Goal: Task Accomplishment & Management: Manage account settings

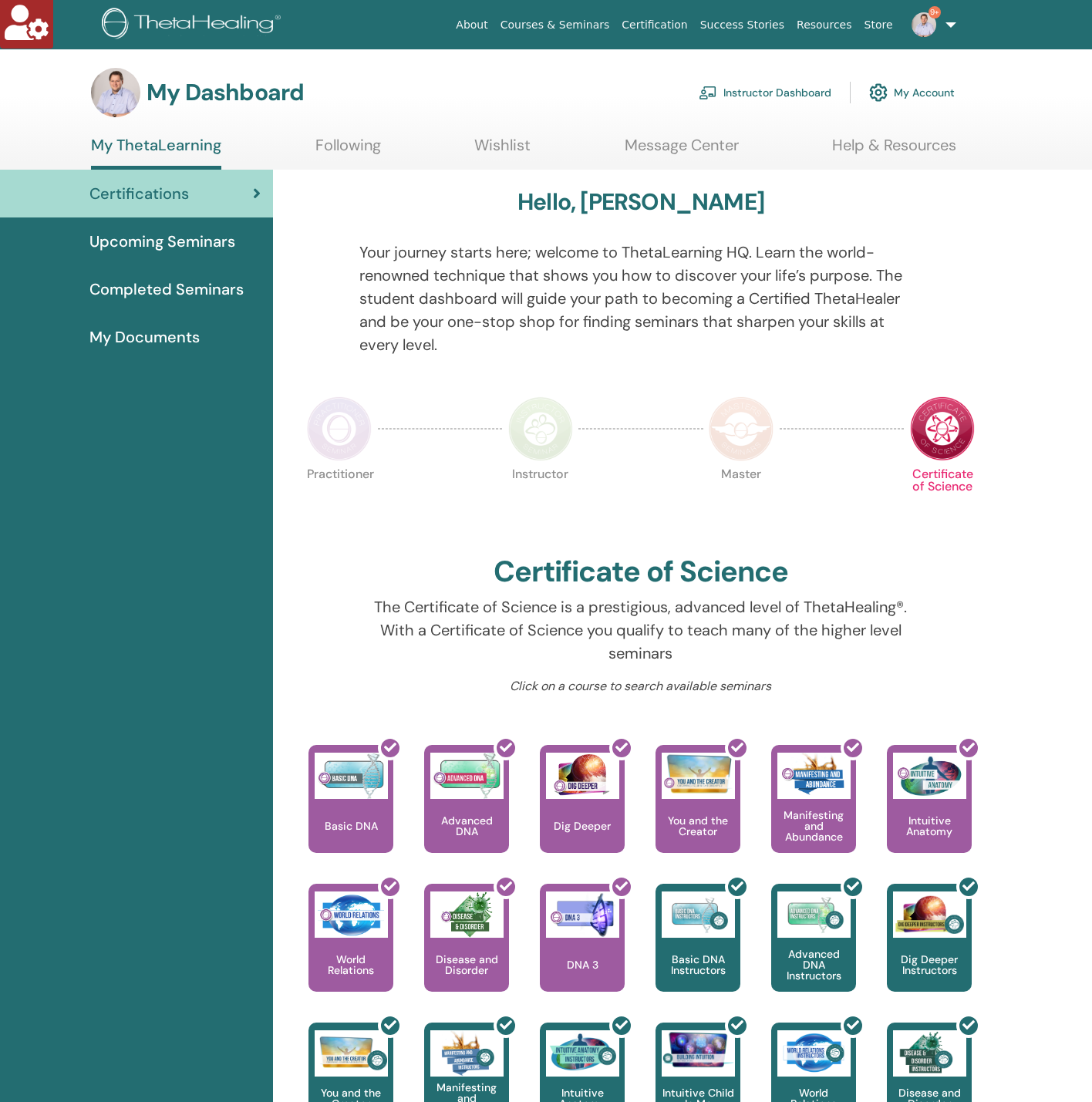
click at [750, 94] on link "Instructor Dashboard" at bounding box center [765, 92] width 133 height 34
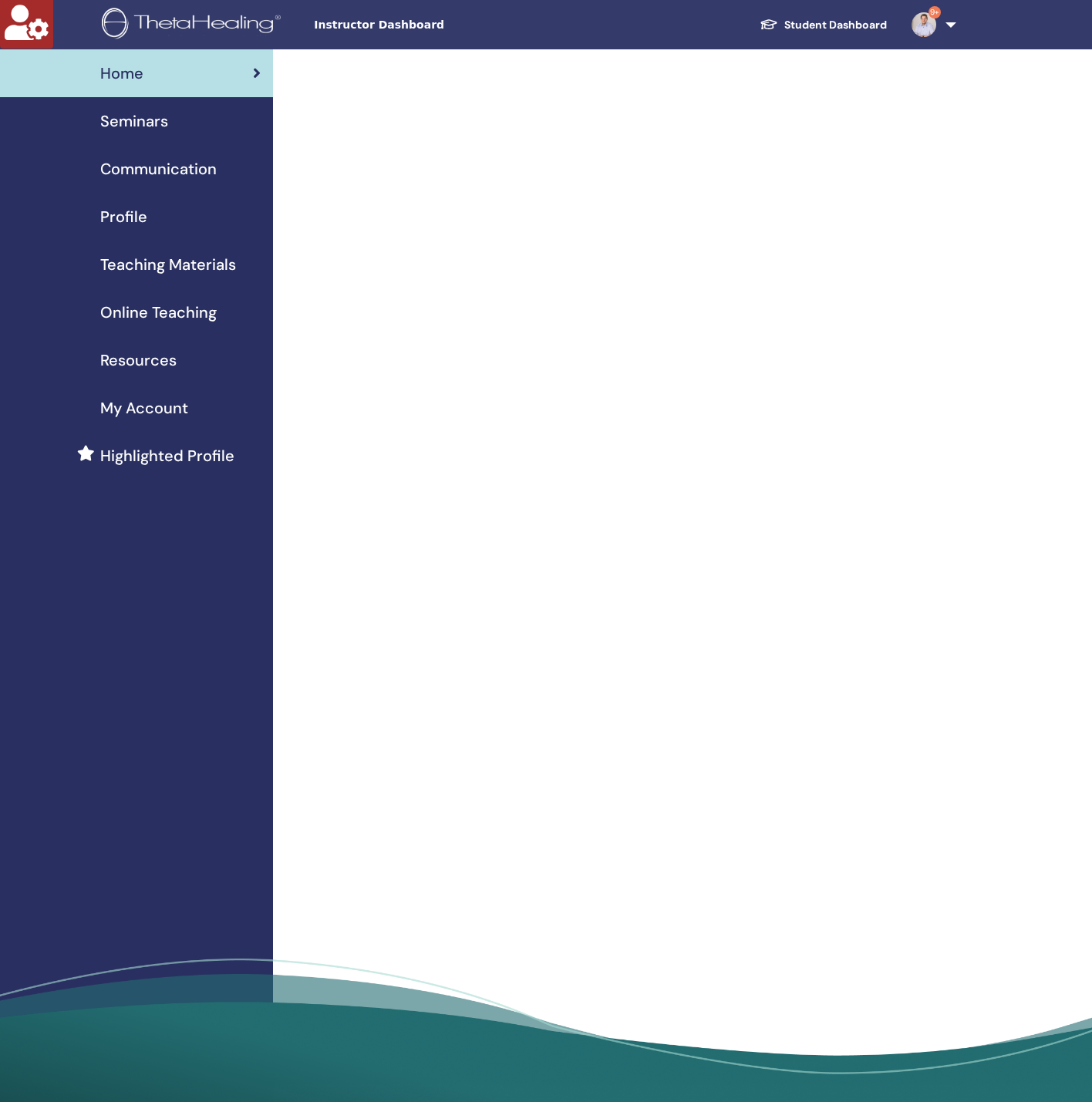
click at [178, 118] on div "Seminars" at bounding box center [136, 121] width 248 height 23
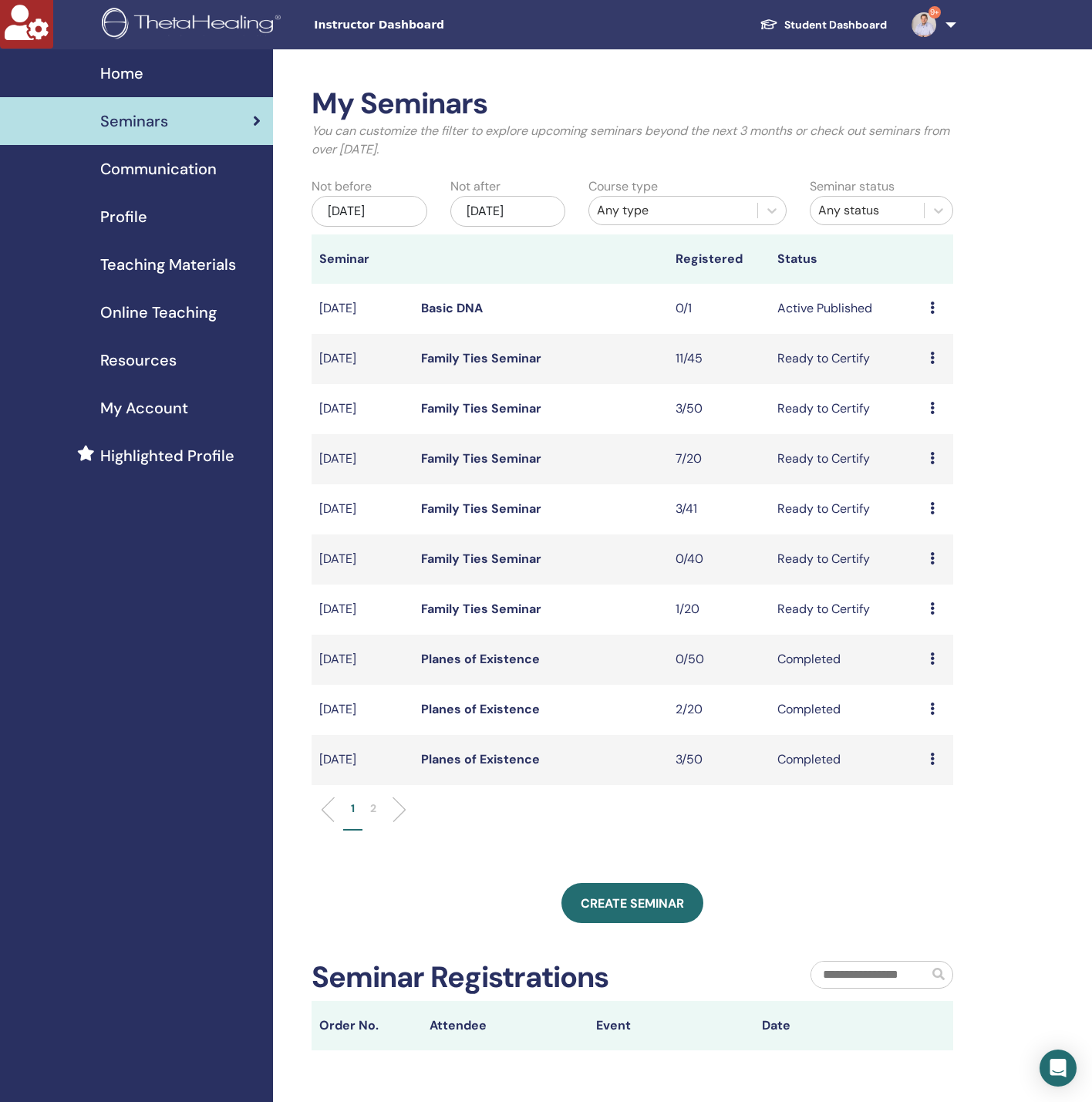
click at [482, 308] on link "Basic DNA" at bounding box center [452, 308] width 62 height 16
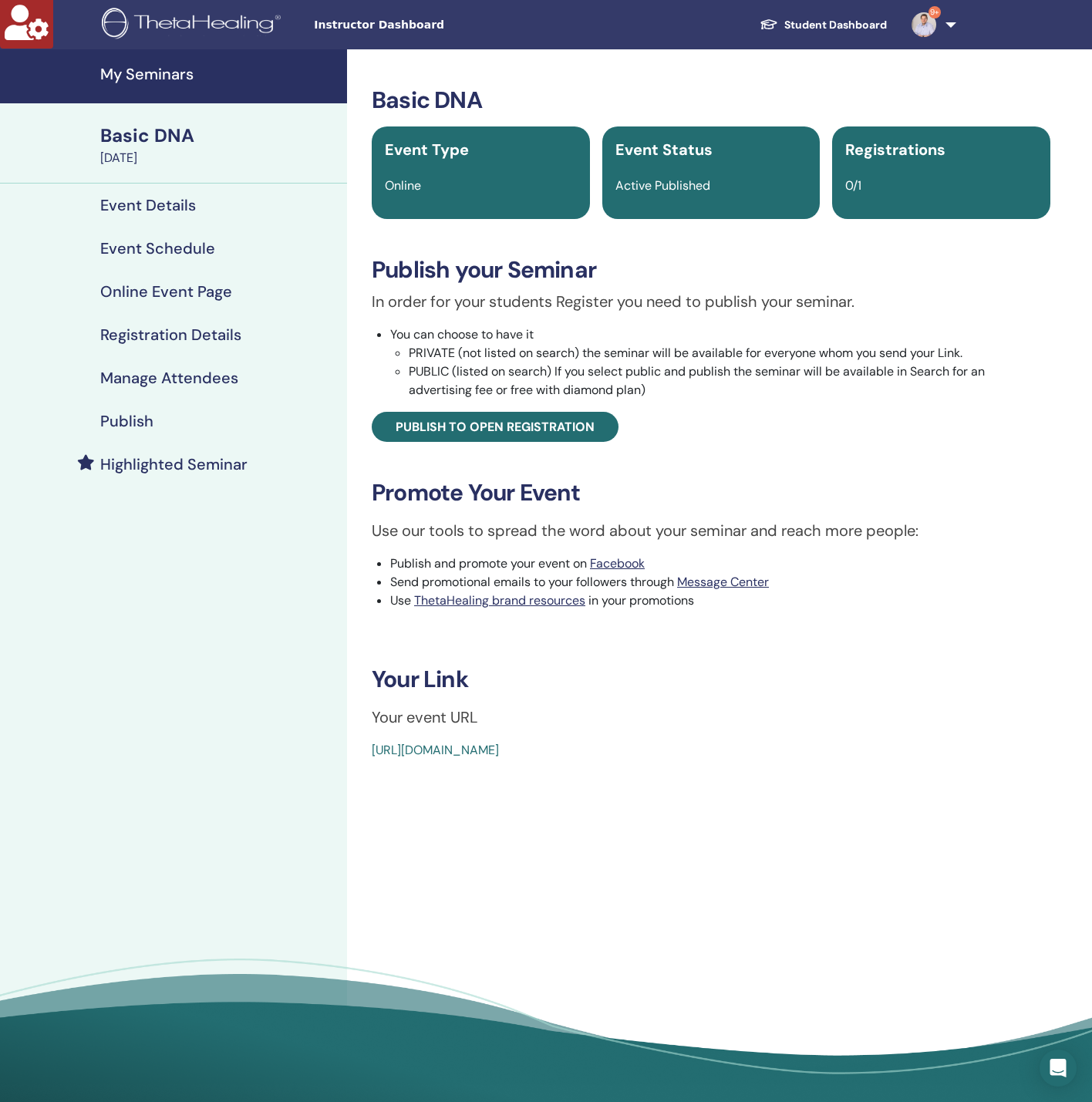
click at [186, 427] on div "Publish" at bounding box center [173, 421] width 323 height 19
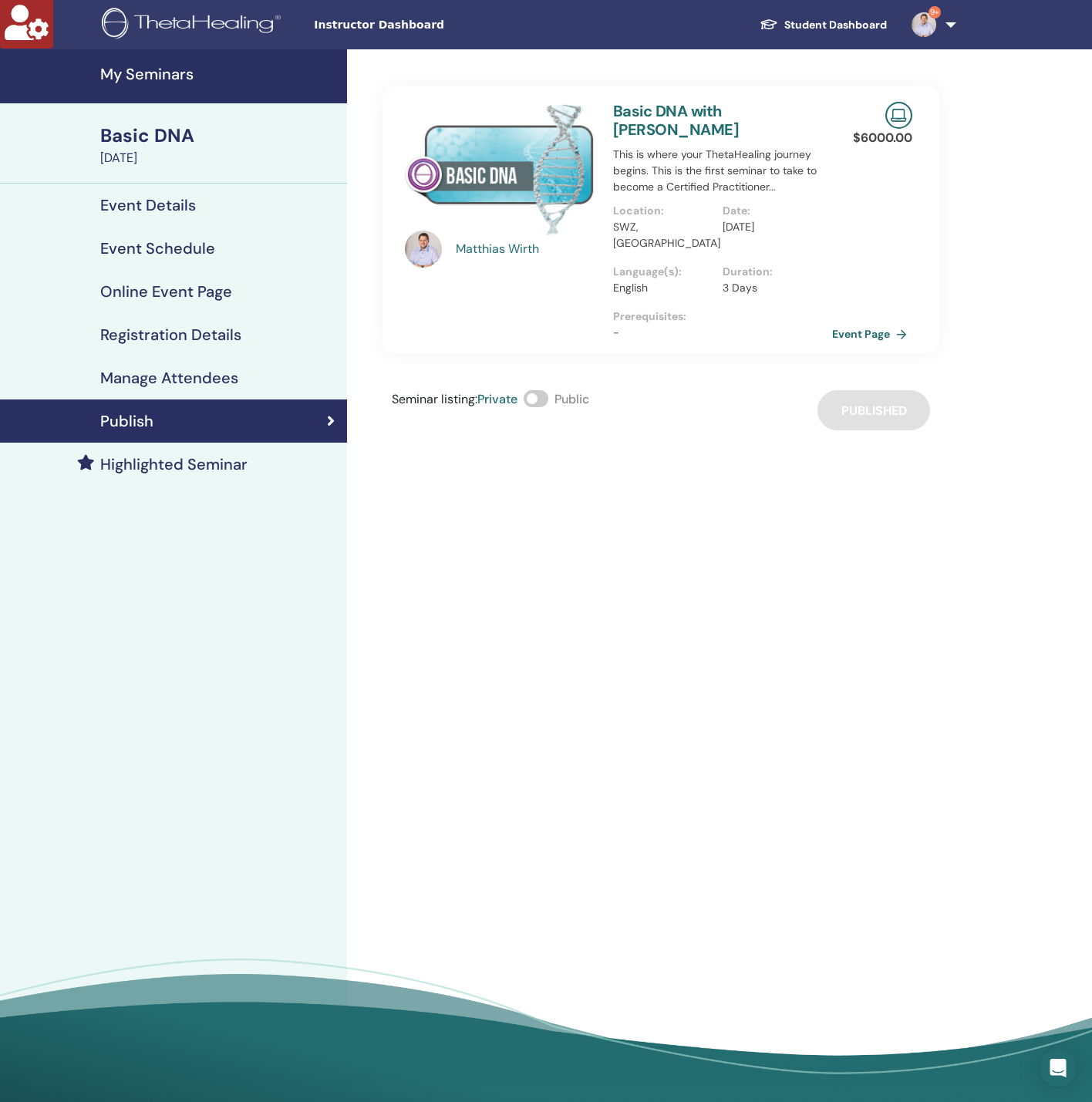
click at [542, 390] on span at bounding box center [536, 398] width 25 height 17
click at [169, 72] on h4 "My Seminars" at bounding box center [218, 73] width 238 height 19
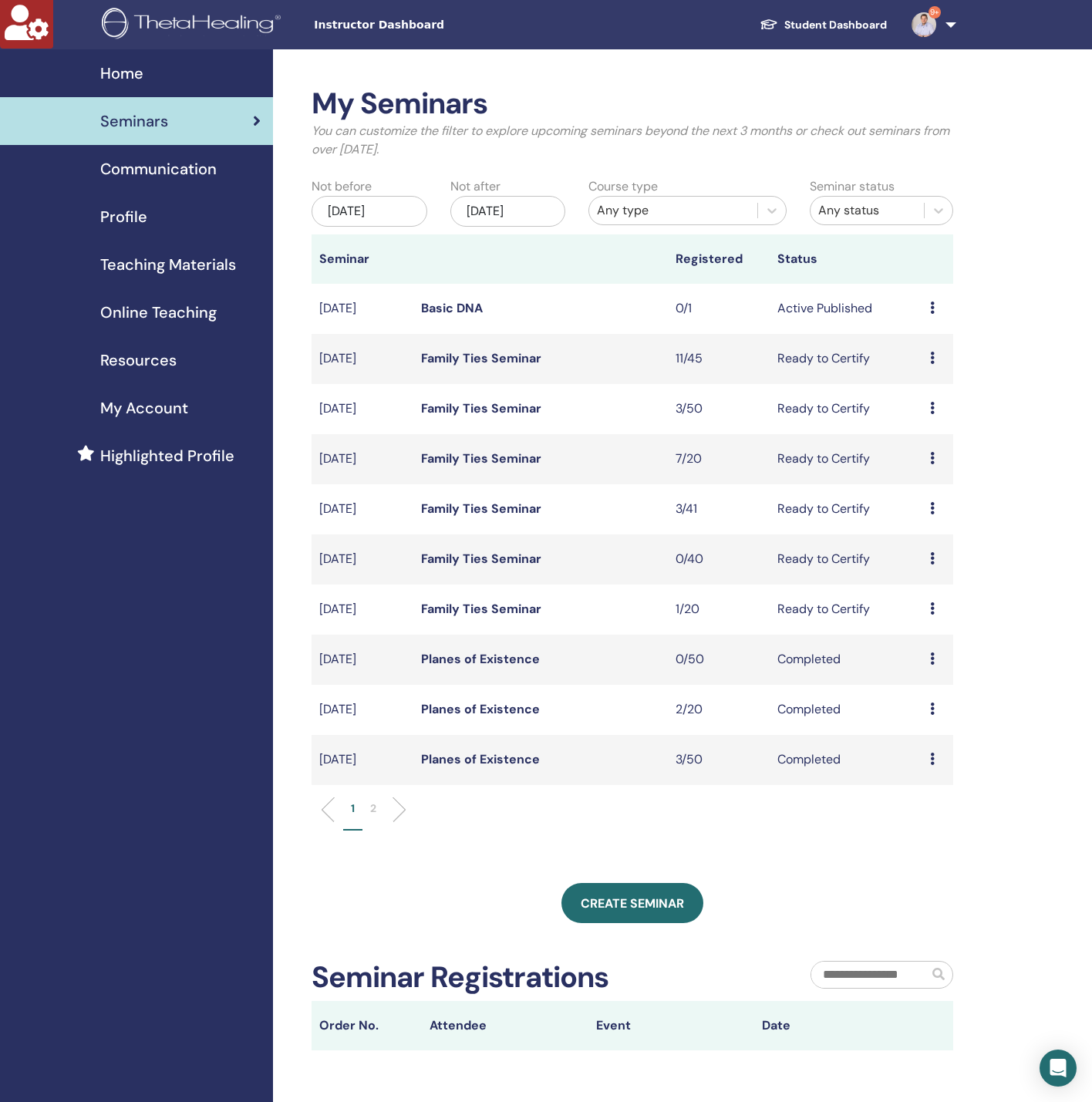
click at [174, 220] on div "Profile" at bounding box center [136, 217] width 248 height 23
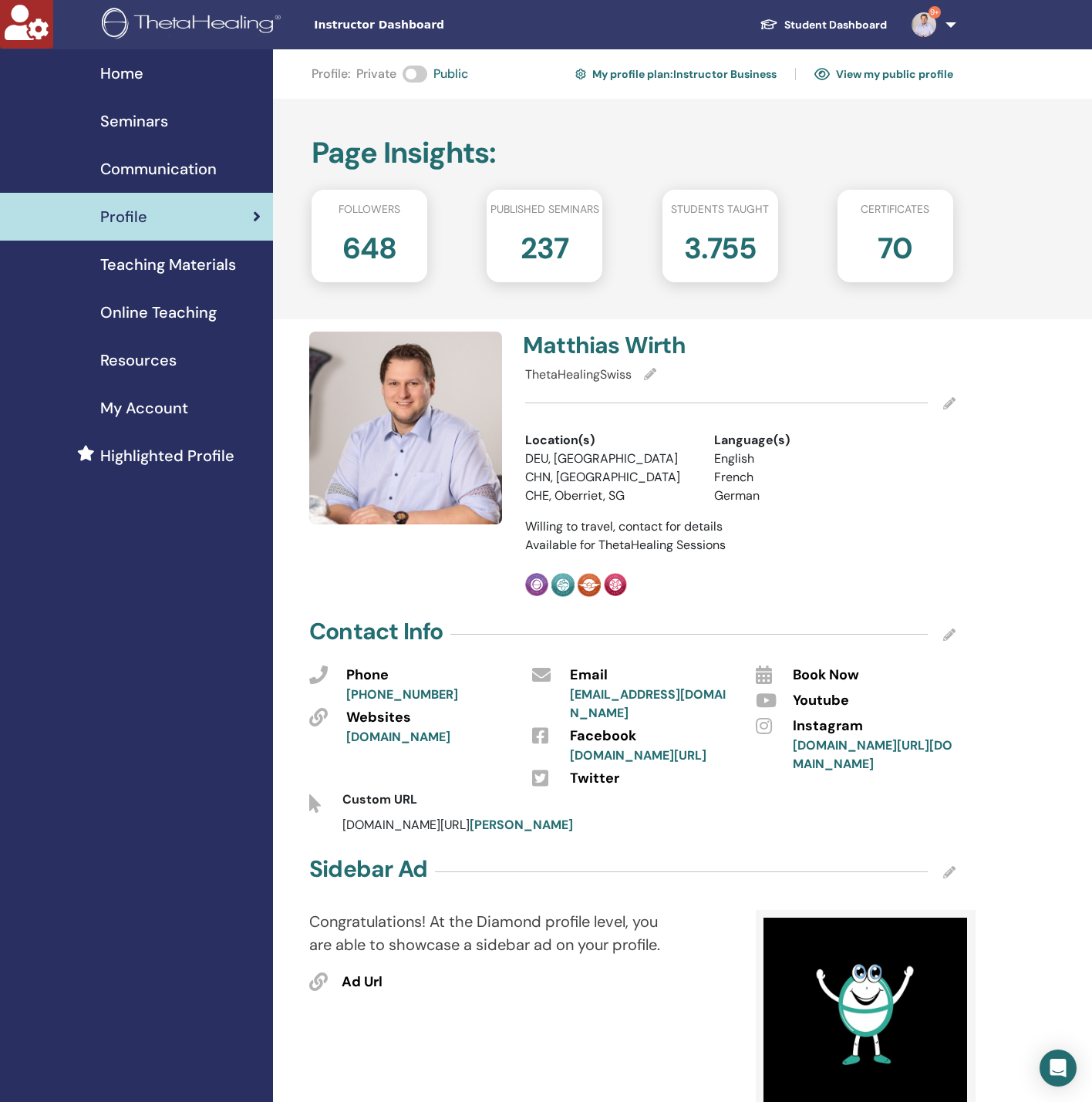
click at [173, 464] on span "Highlighted Profile" at bounding box center [167, 455] width 134 height 23
